Goal: Task Accomplishment & Management: Manage account settings

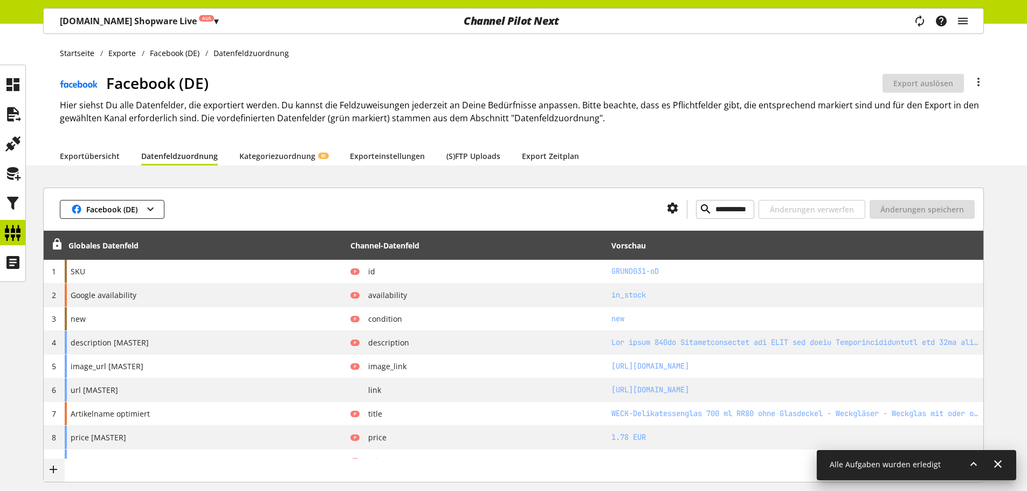
scroll to position [439, 0]
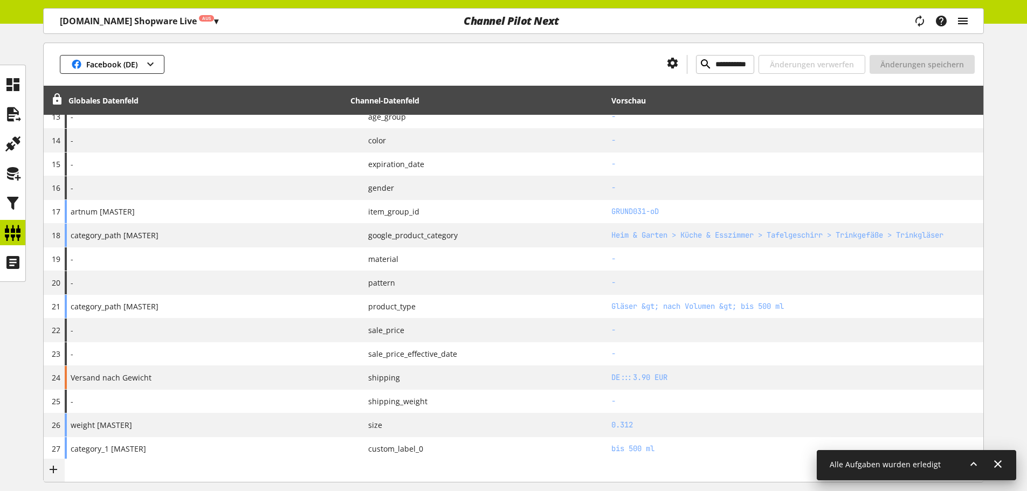
click at [959, 22] on icon "main navigation" at bounding box center [962, 20] width 13 height 19
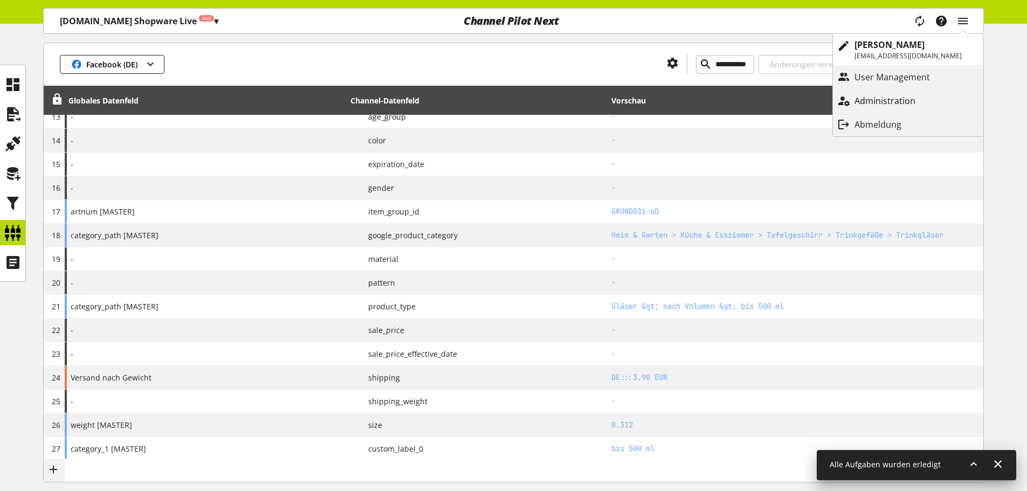
click at [948, 97] on link "Administration" at bounding box center [908, 100] width 150 height 19
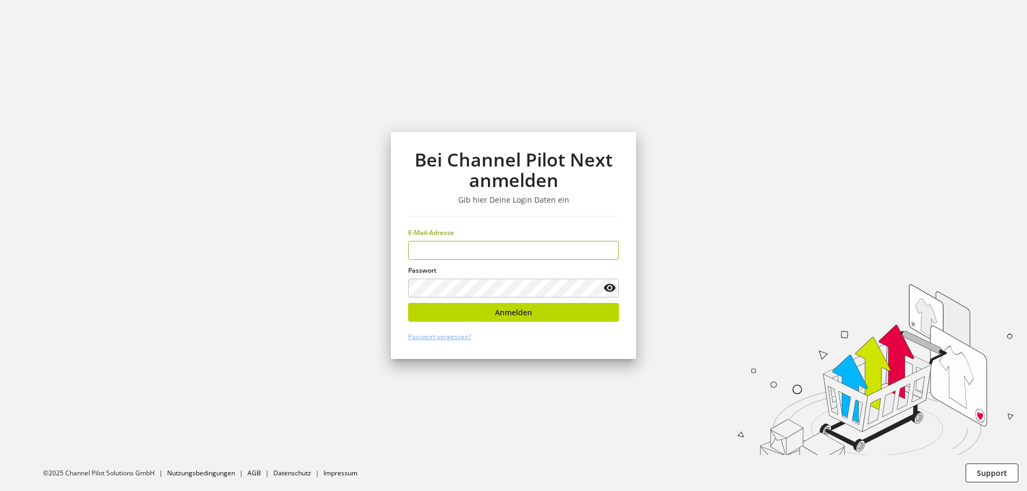
click at [518, 259] on input "email" at bounding box center [513, 250] width 211 height 19
type input "**********"
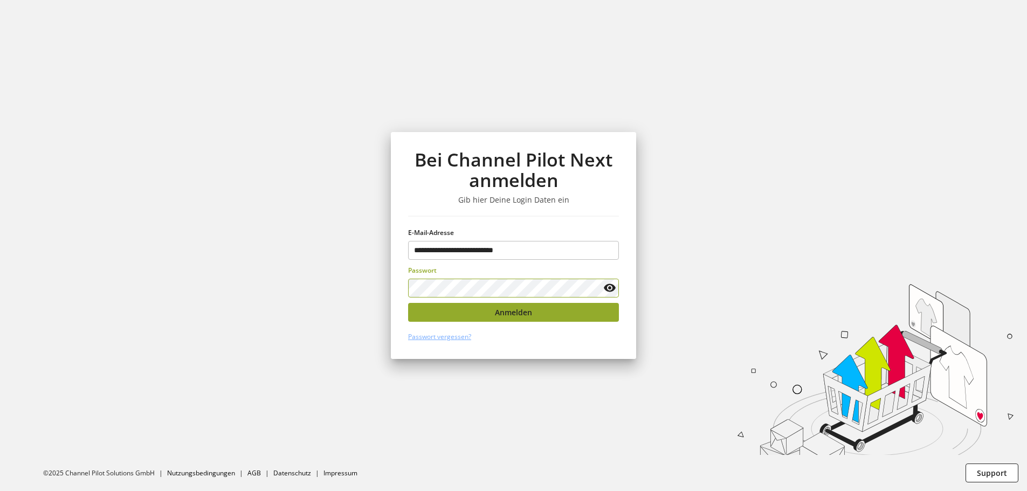
click at [528, 303] on button "Anmelden" at bounding box center [513, 312] width 211 height 19
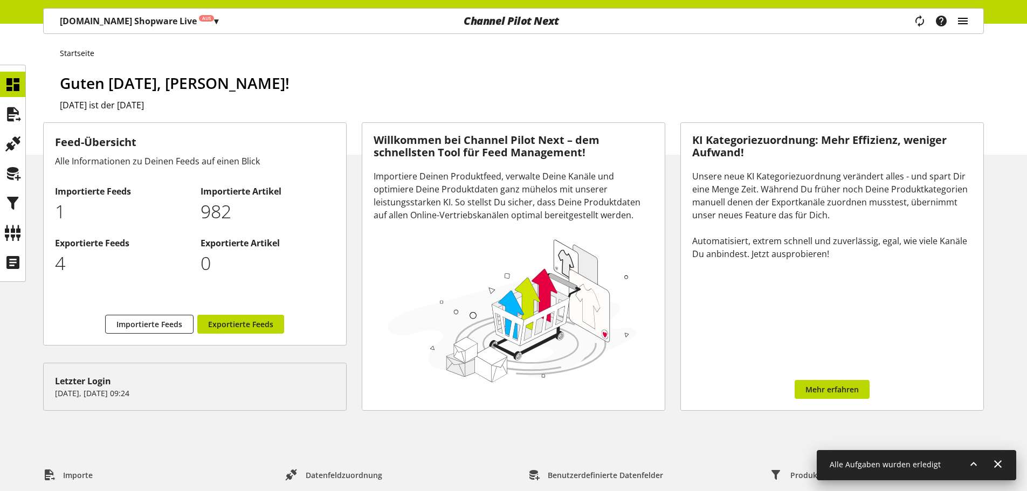
click at [957, 26] on icon "main navigation" at bounding box center [962, 20] width 13 height 19
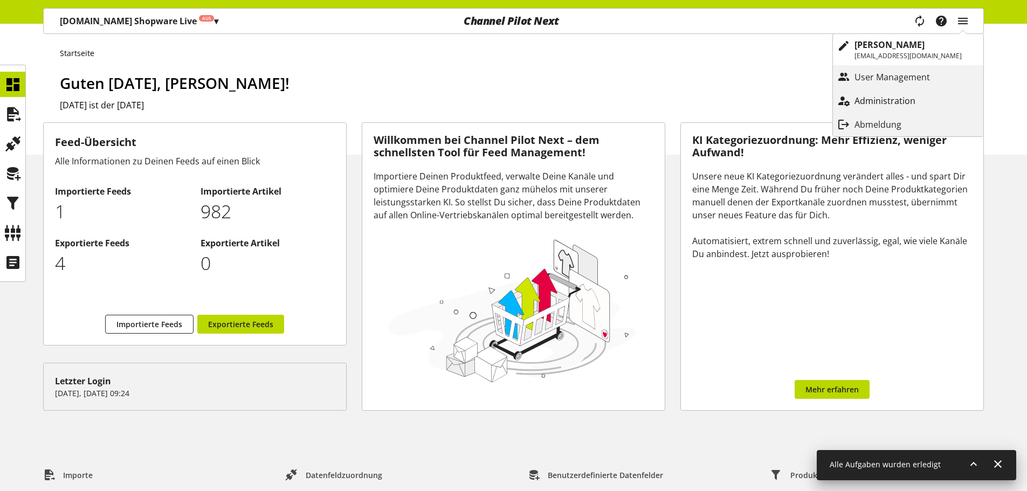
click at [913, 98] on p "Administration" at bounding box center [895, 100] width 82 height 13
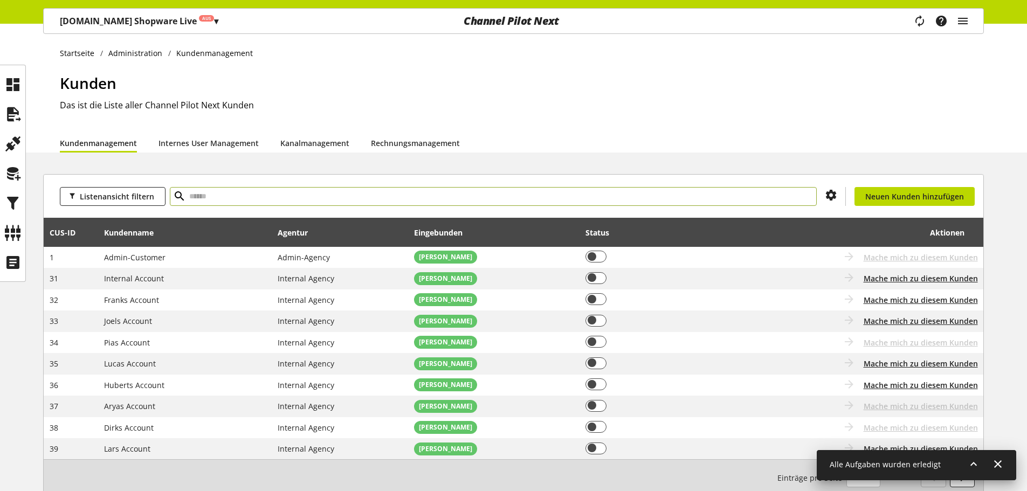
click at [247, 192] on input "text" at bounding box center [493, 196] width 647 height 19
type input "*****"
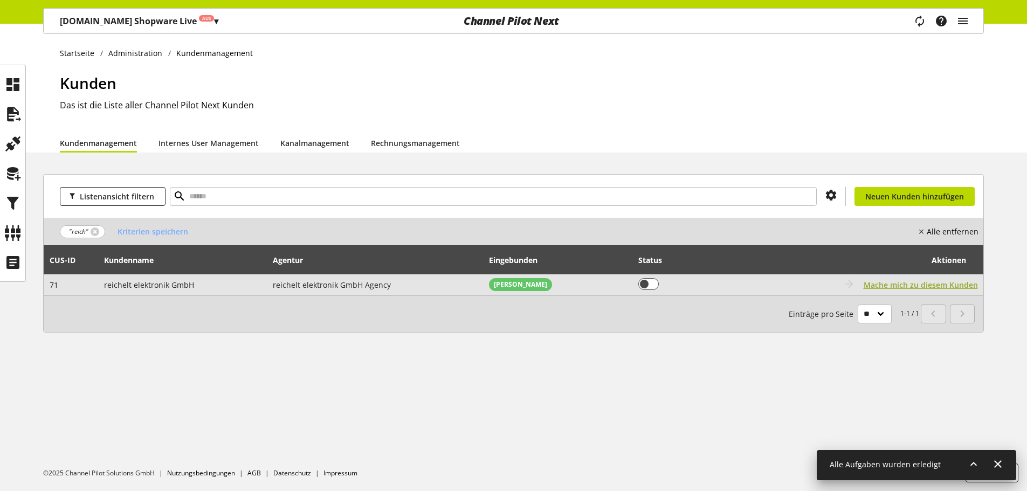
click at [923, 285] on span "Mache mich zu diesem Kunden" at bounding box center [920, 284] width 114 height 11
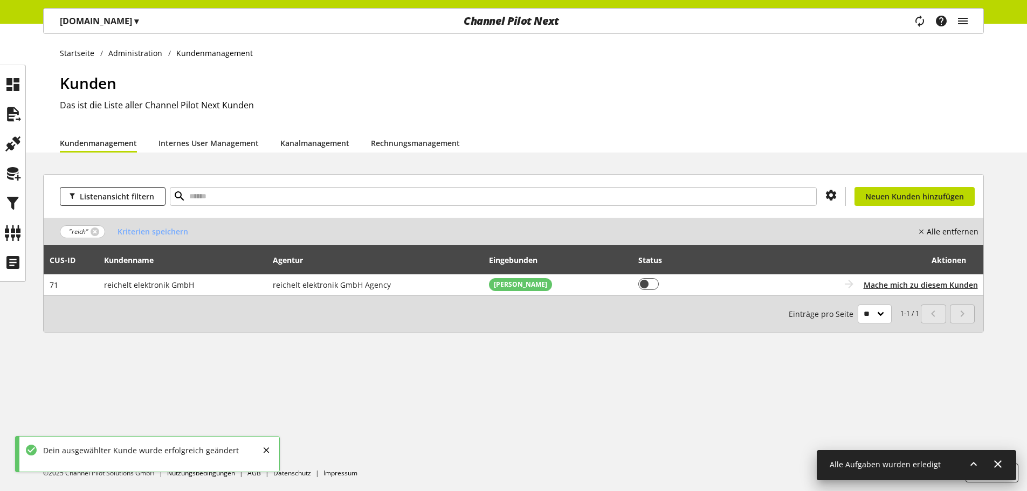
click at [134, 26] on span "▾" at bounding box center [136, 21] width 4 height 12
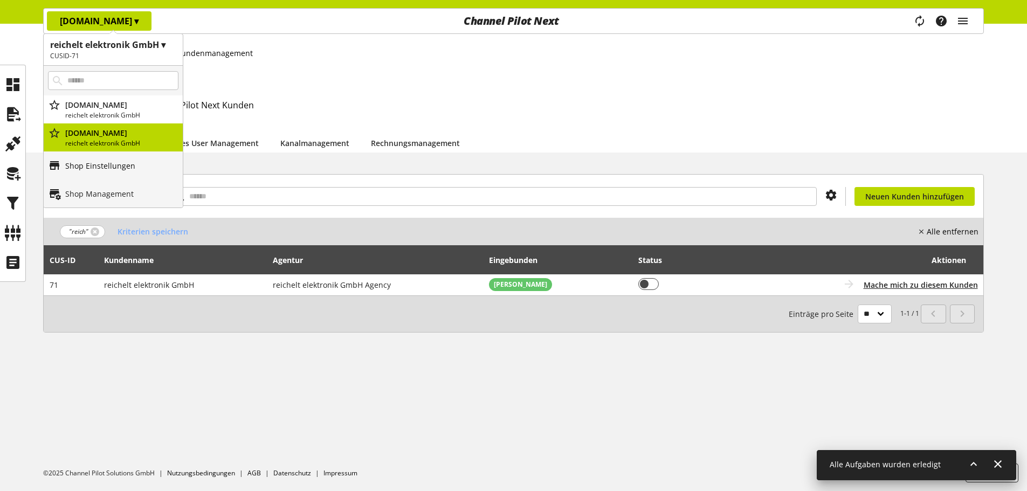
click at [146, 169] on link "Shop Einstellungen" at bounding box center [113, 165] width 139 height 28
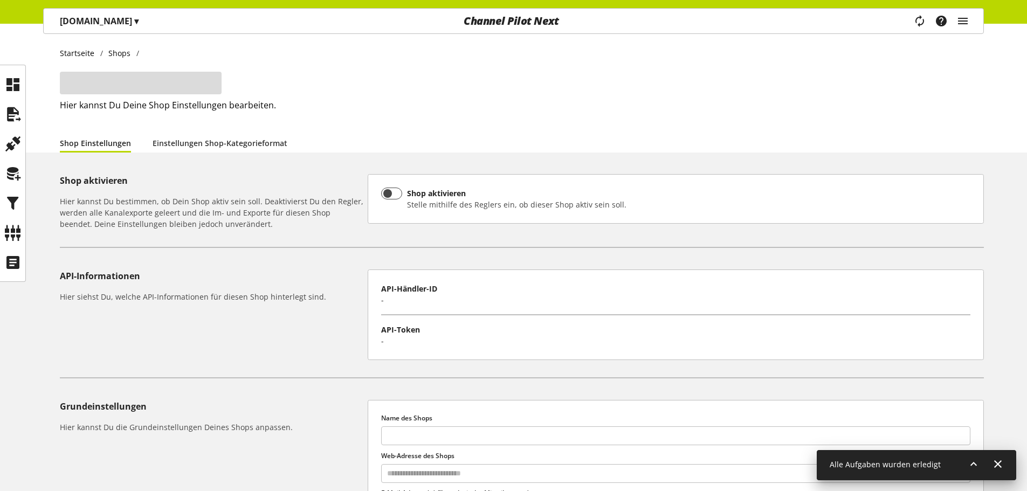
type input "**********"
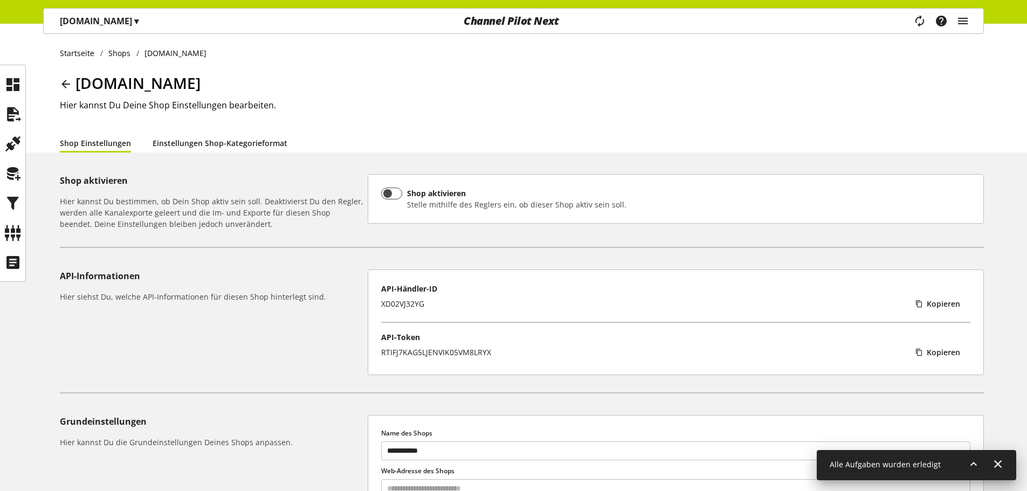
click at [167, 138] on link "Einstellungen Shop-Kategorieformat" at bounding box center [220, 142] width 135 height 11
select select "*"
select select
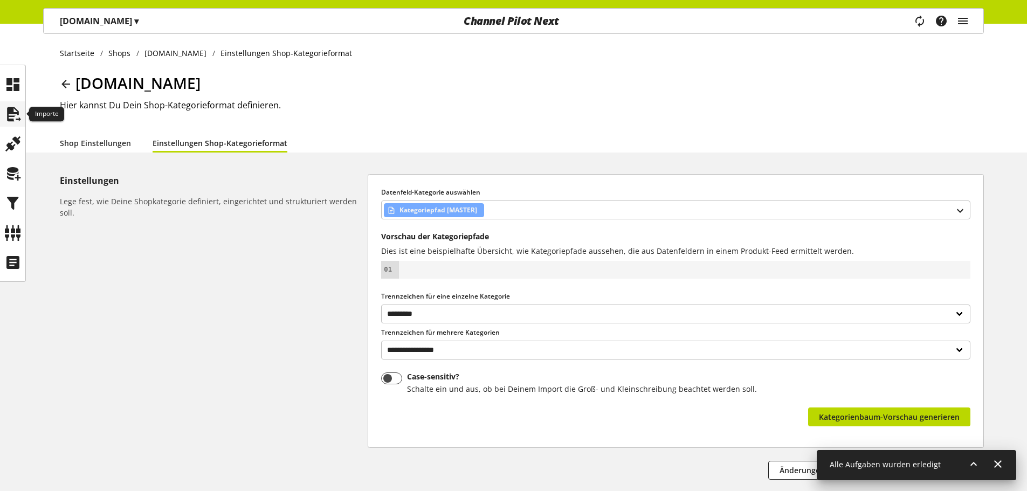
click at [25, 117] on div at bounding box center [12, 113] width 25 height 25
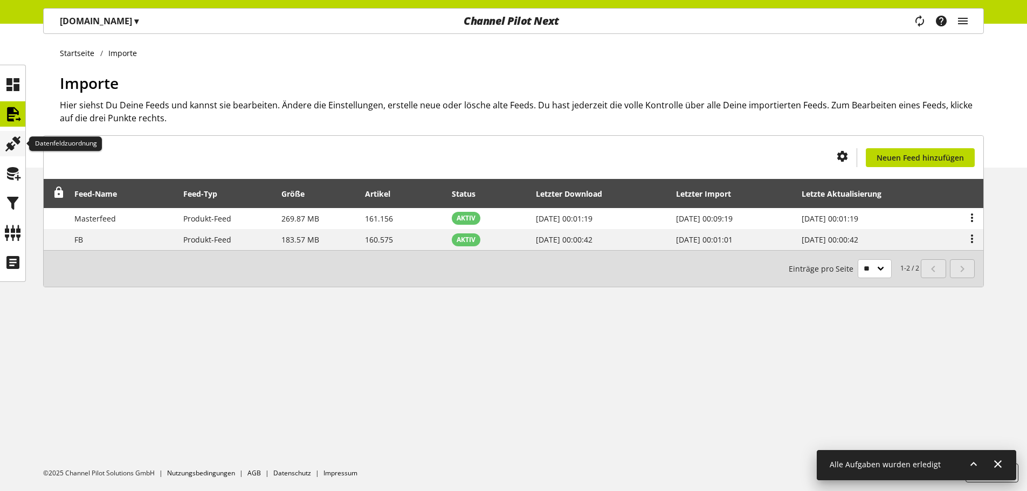
click at [10, 146] on icon at bounding box center [12, 144] width 17 height 22
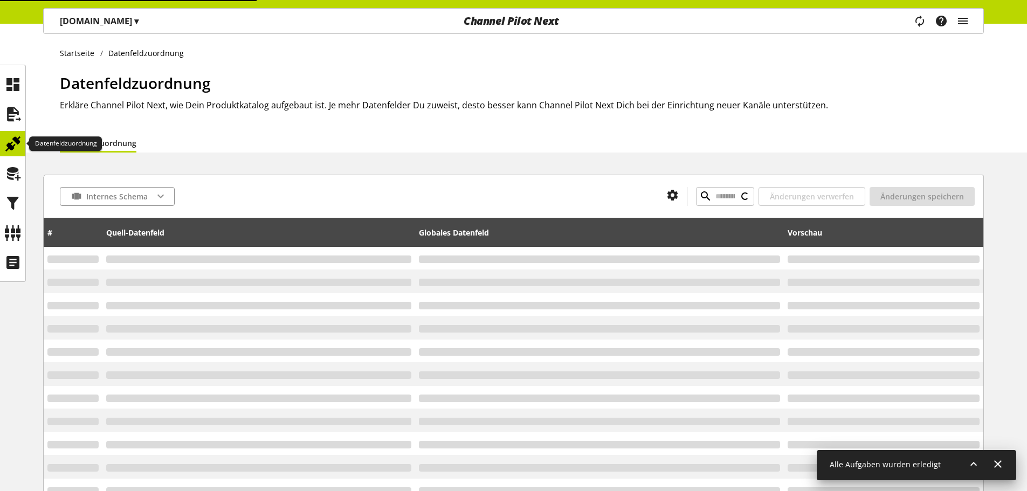
type input "*******"
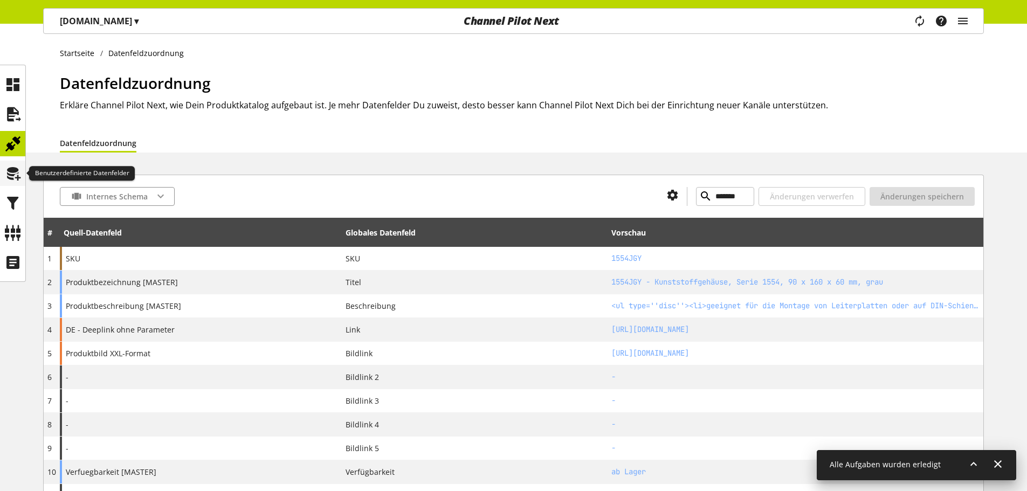
click at [17, 166] on icon at bounding box center [12, 174] width 17 height 22
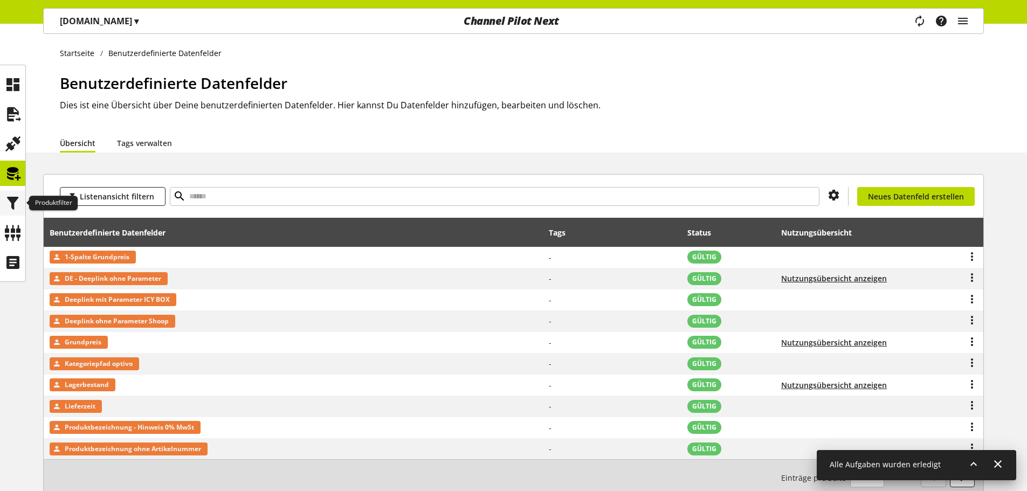
click at [15, 195] on icon at bounding box center [12, 203] width 17 height 22
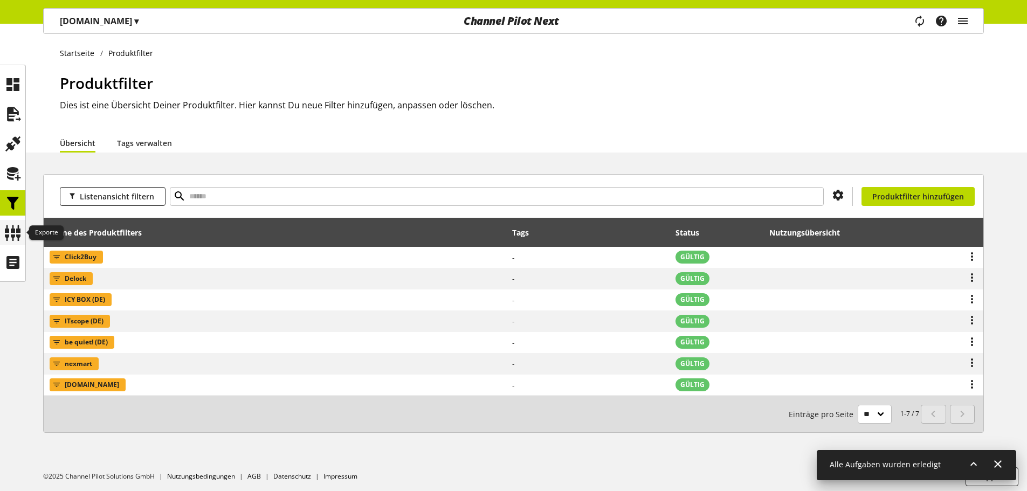
click at [12, 233] on icon at bounding box center [12, 233] width 17 height 22
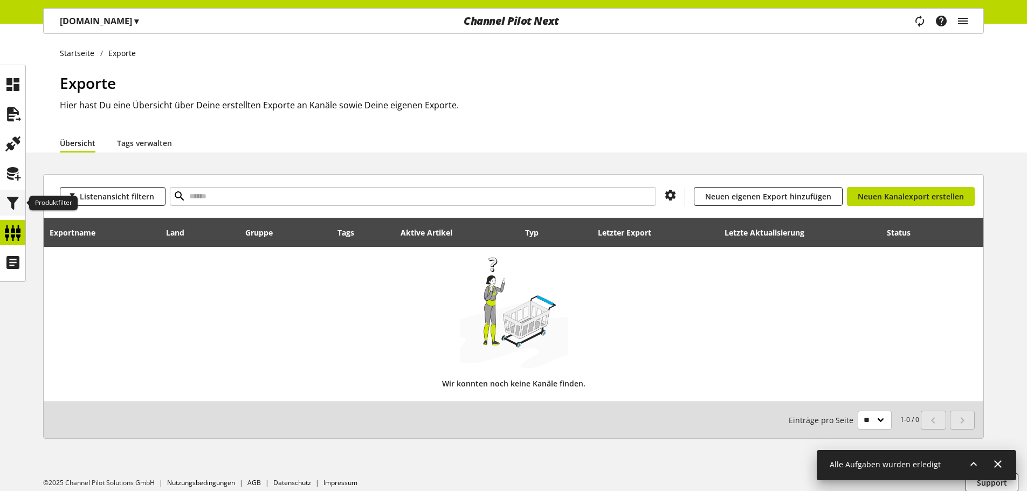
click at [6, 193] on icon at bounding box center [12, 203] width 17 height 22
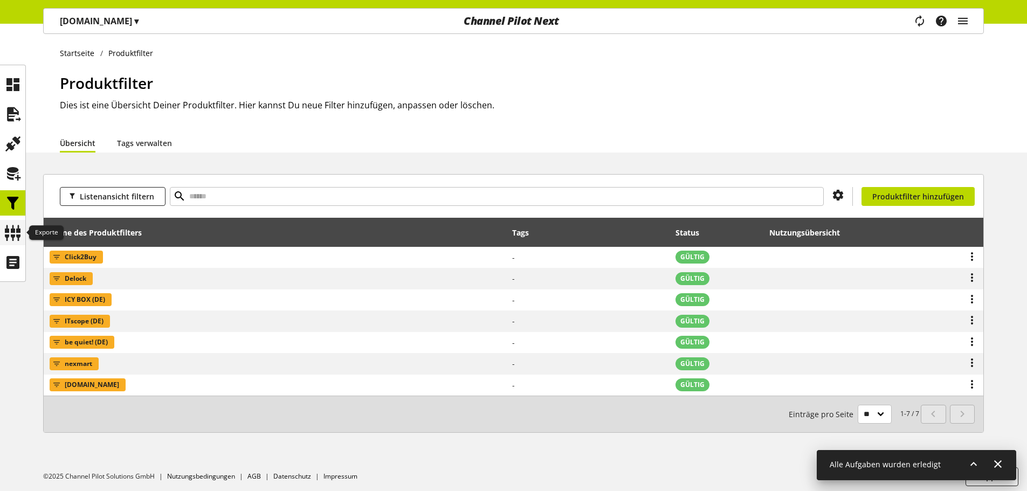
click at [8, 231] on icon at bounding box center [12, 233] width 17 height 22
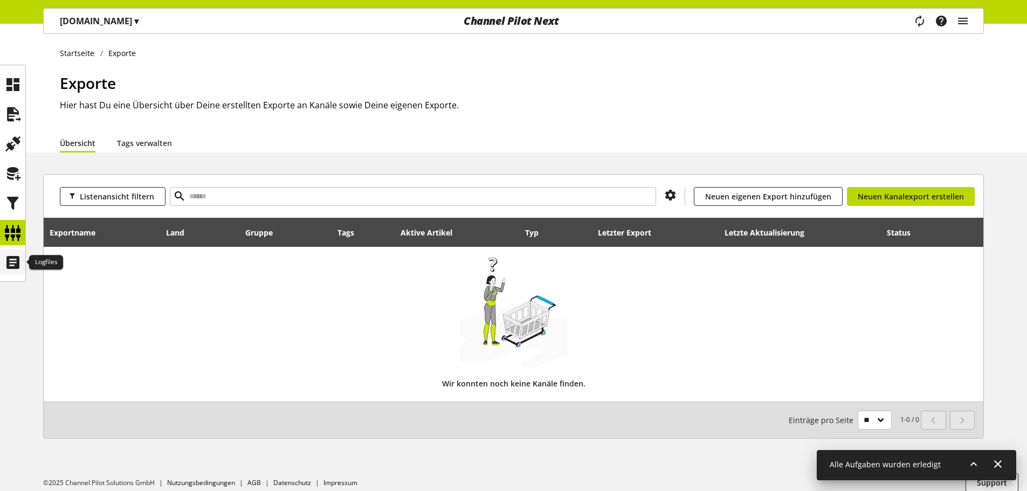
click at [8, 260] on icon at bounding box center [12, 263] width 17 height 22
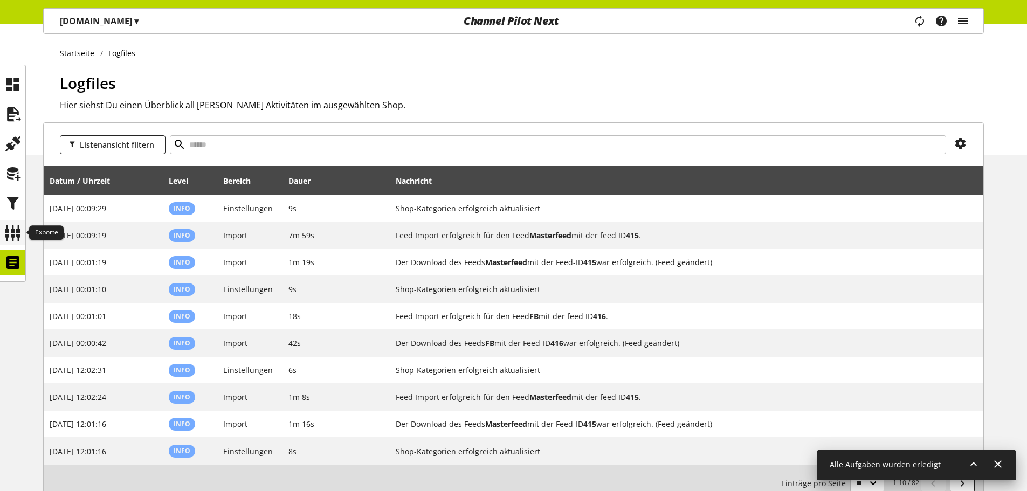
click at [8, 224] on icon at bounding box center [12, 233] width 17 height 22
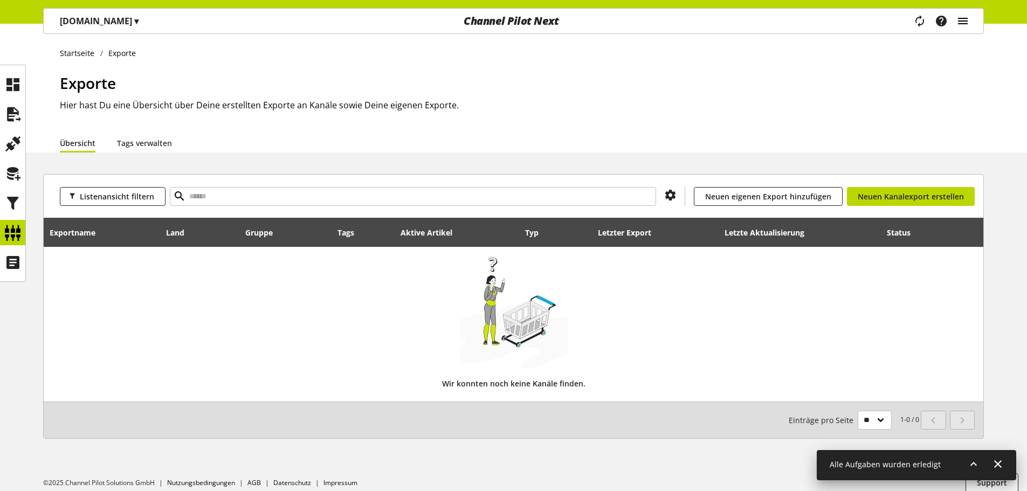
click at [961, 18] on icon "main navigation" at bounding box center [962, 20] width 13 height 19
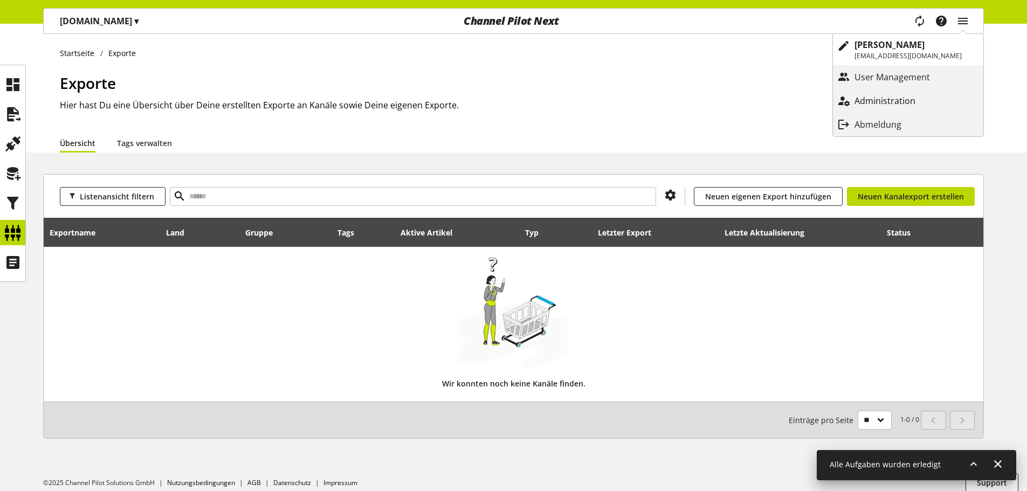
click at [937, 100] on p "Administration" at bounding box center [895, 100] width 82 height 13
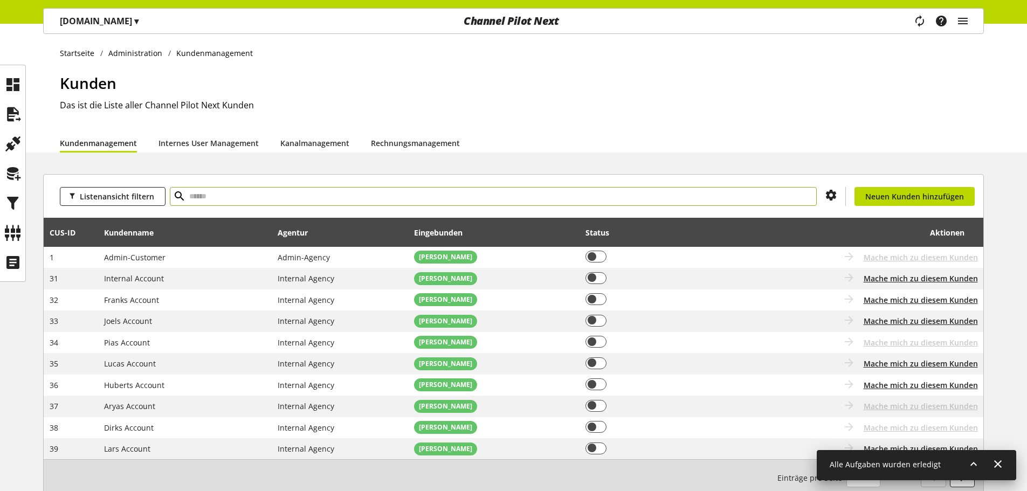
click at [370, 201] on input "text" at bounding box center [493, 196] width 647 height 19
type input "***"
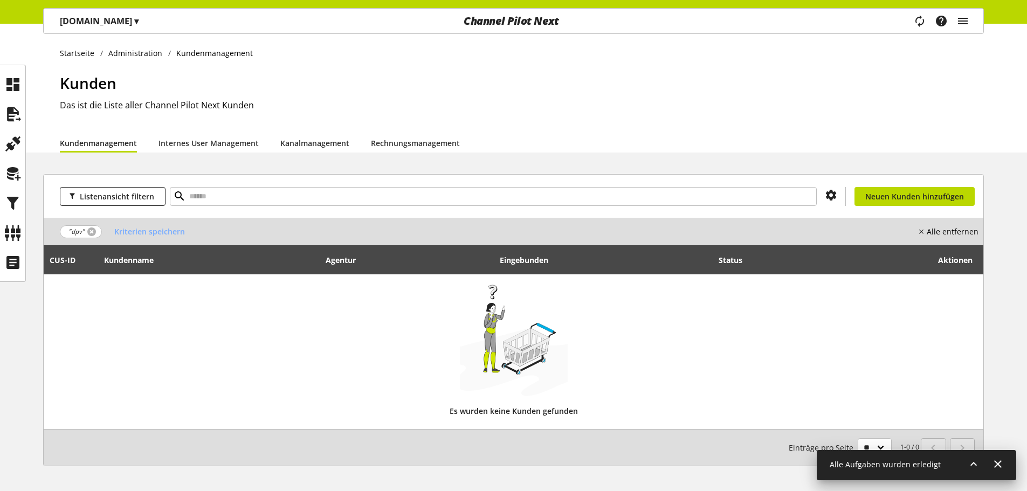
click at [91, 230] on link at bounding box center [91, 231] width 9 height 9
